Goal: Task Accomplishment & Management: Complete application form

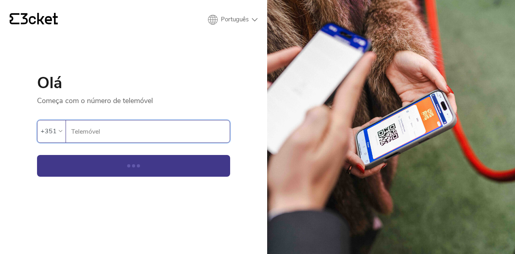
click at [90, 131] on input "Telemóvel" at bounding box center [150, 131] width 159 height 22
type input "963640960"
click at [110, 170] on button "Continuar" at bounding box center [133, 166] width 193 height 22
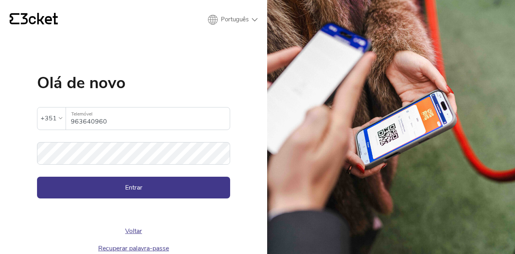
click at [99, 186] on button "Entrar" at bounding box center [133, 188] width 193 height 22
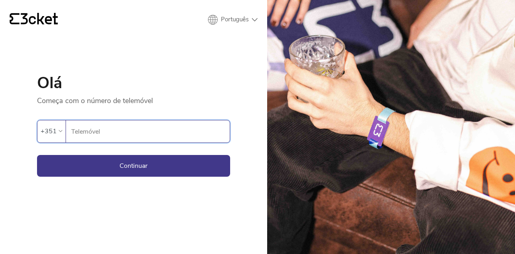
click at [126, 132] on input "Telemóvel" at bounding box center [150, 131] width 159 height 22
type input "963640960"
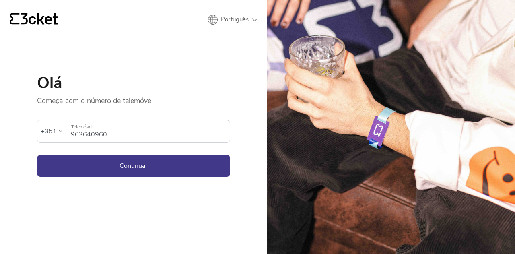
click at [154, 164] on button "Continuar" at bounding box center [133, 166] width 193 height 22
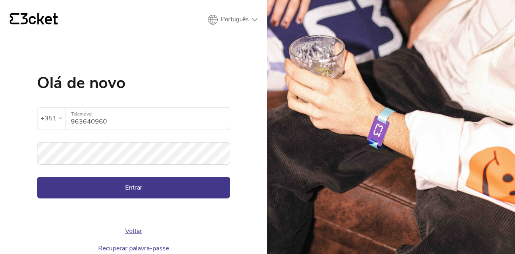
click at [141, 193] on button "Entrar" at bounding box center [133, 188] width 193 height 22
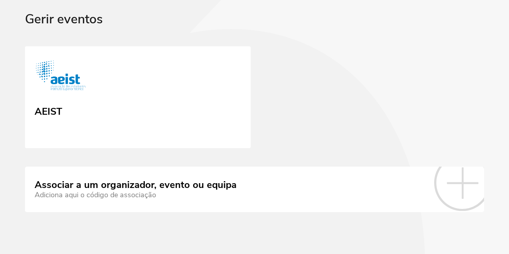
scroll to position [17, 0]
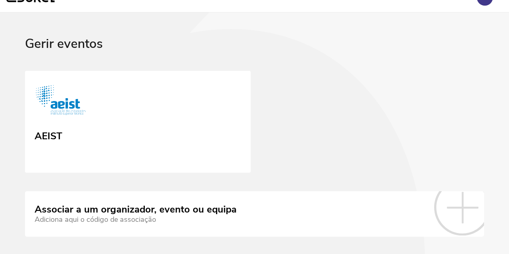
click at [60, 115] on img at bounding box center [61, 102] width 52 height 36
